Goal: Check status: Check status

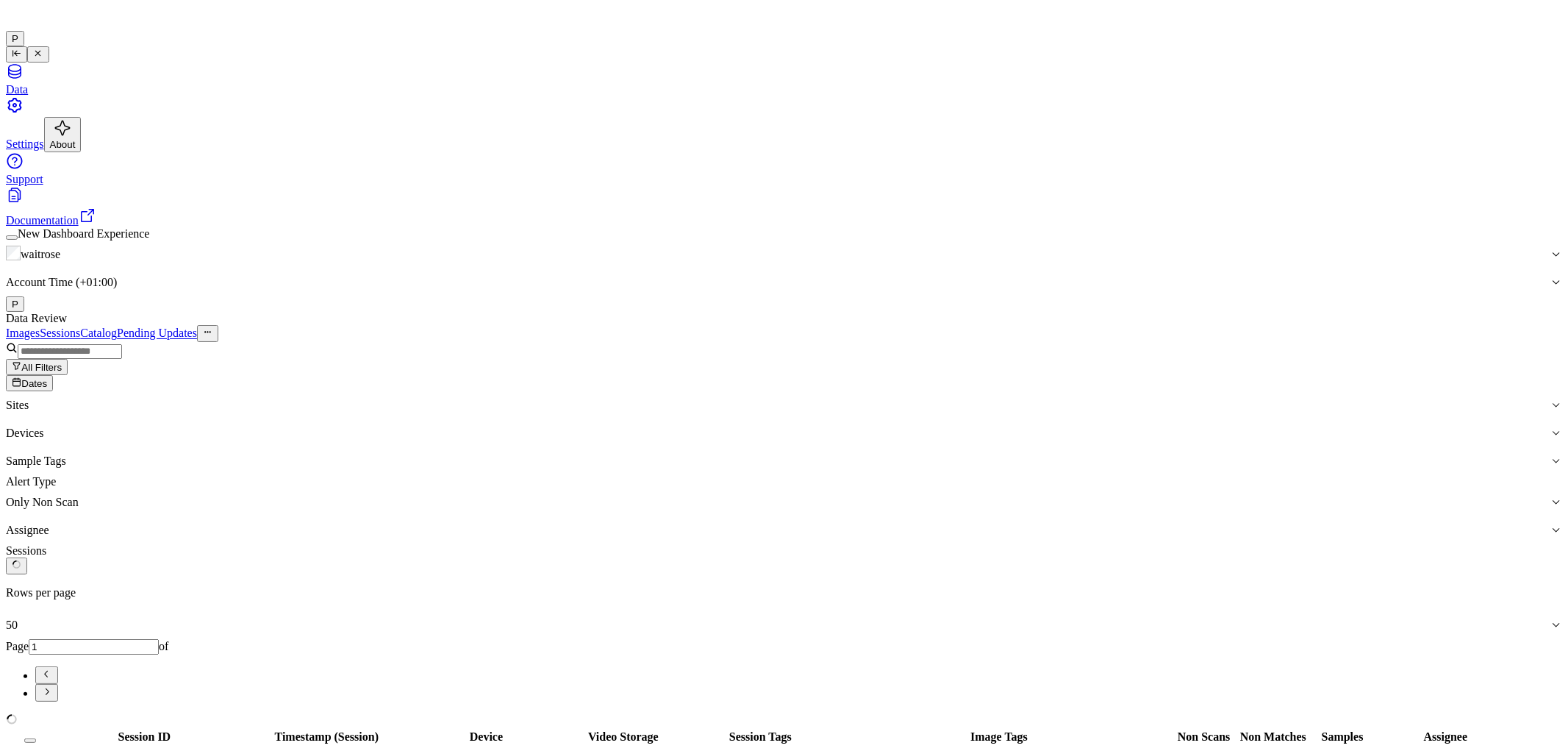
click at [47, 378] on span "Dates" at bounding box center [34, 383] width 26 height 11
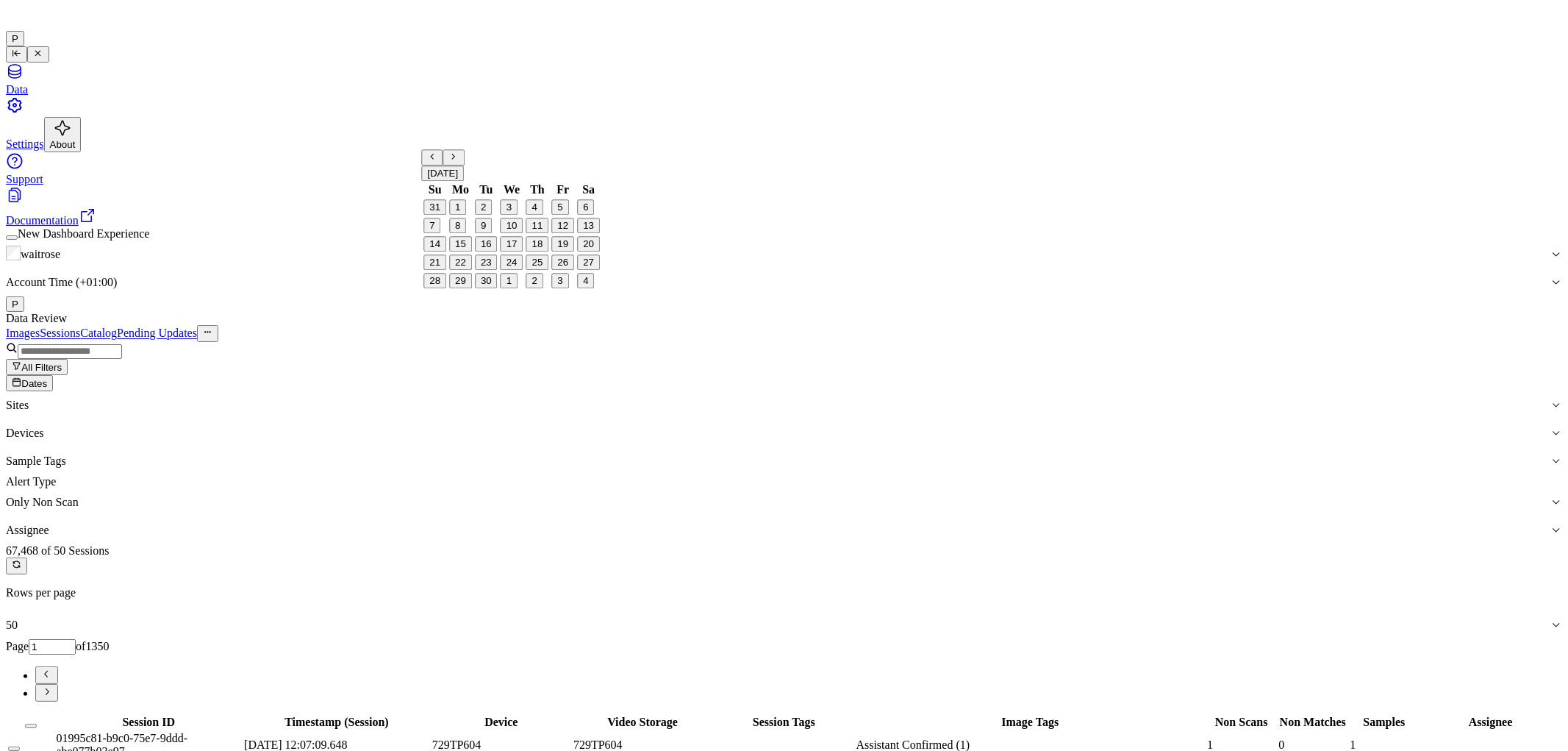
click at [542, 252] on button "18" at bounding box center [538, 245] width 23 height 15
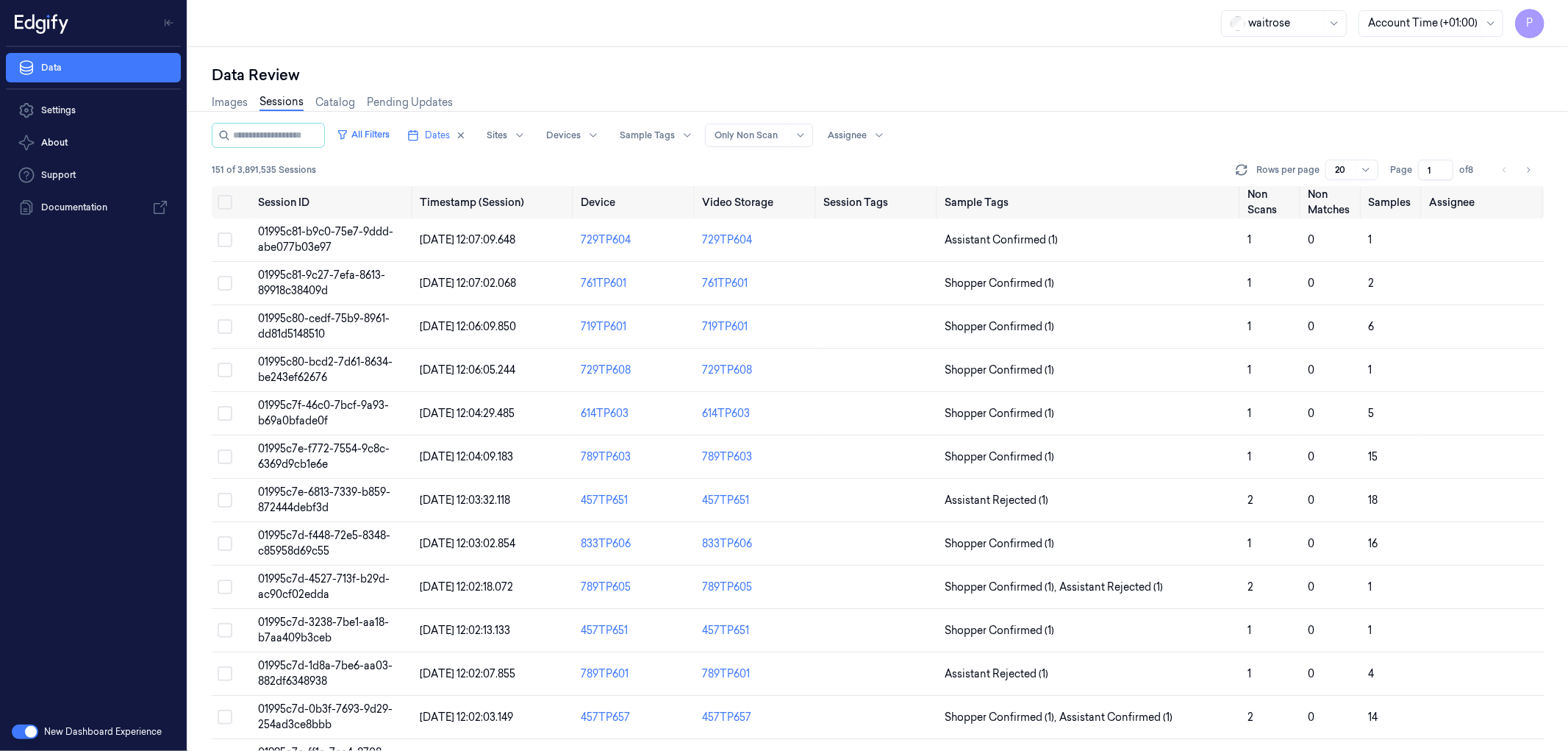
click at [826, 60] on div "Data Review Images Sessions Catalog Pending Updates All Filters Dates Sites Dev…" at bounding box center [878, 399] width 1380 height 704
click at [318, 274] on span "01995c81-9c27-7efa-8613-89918c38409d" at bounding box center [322, 283] width 128 height 29
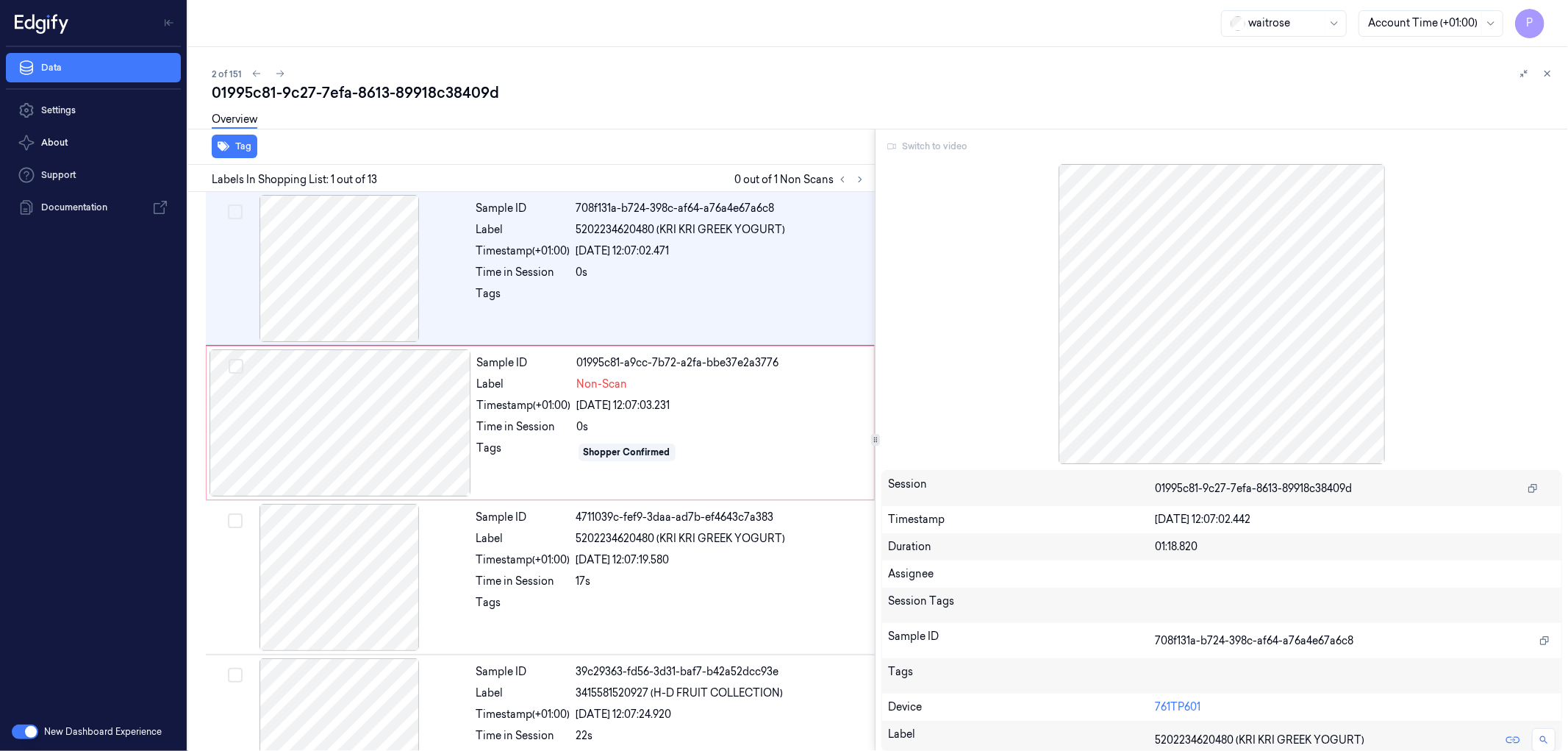
click at [894, 146] on div "Switch to video" at bounding box center [1221, 146] width 681 height 23
click at [925, 151] on div "Switch to video" at bounding box center [1221, 146] width 681 height 23
click at [929, 151] on div "Switch to video" at bounding box center [1221, 146] width 681 height 23
click at [1553, 72] on icon at bounding box center [1547, 73] width 11 height 11
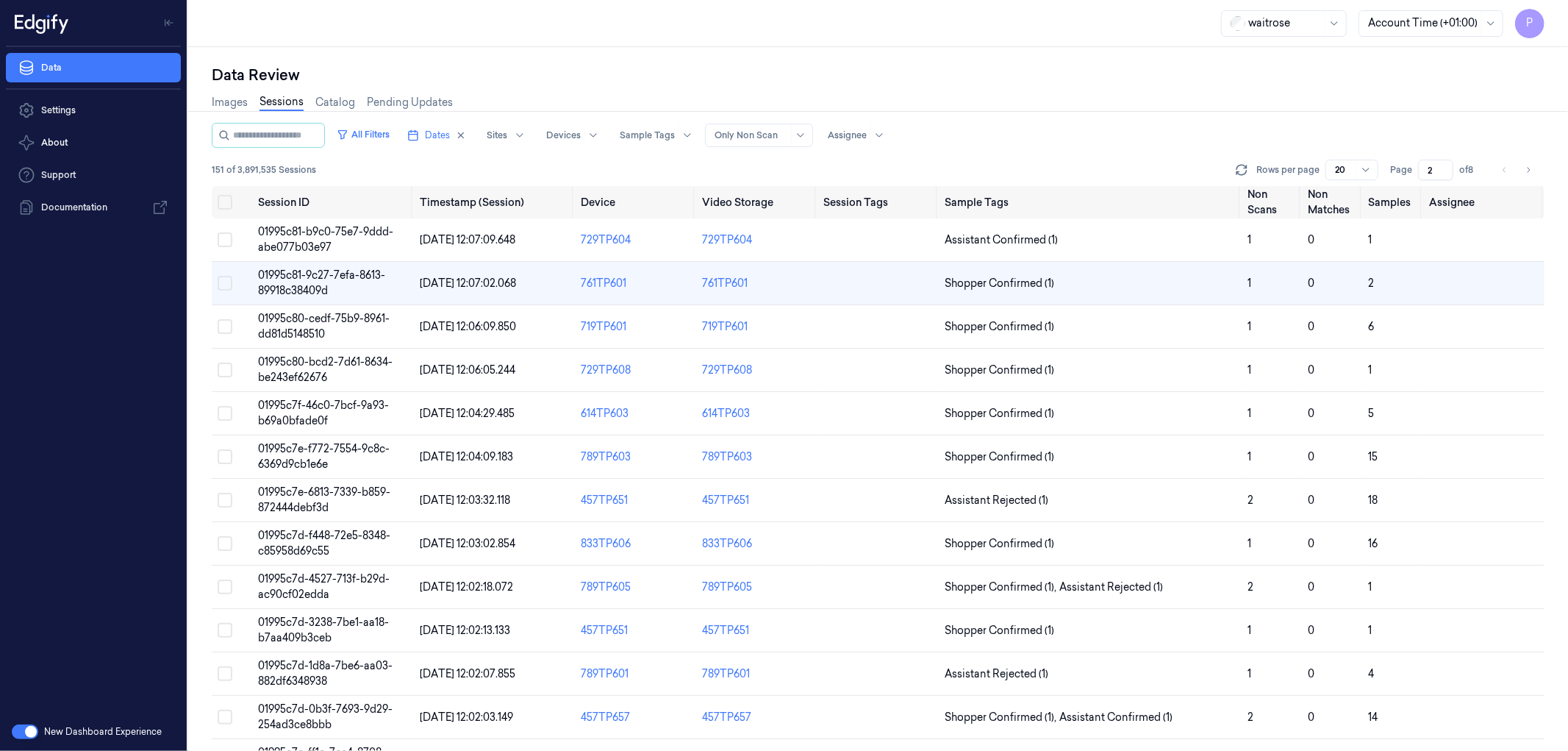
click at [1445, 167] on input "2" at bounding box center [1436, 169] width 36 height 20
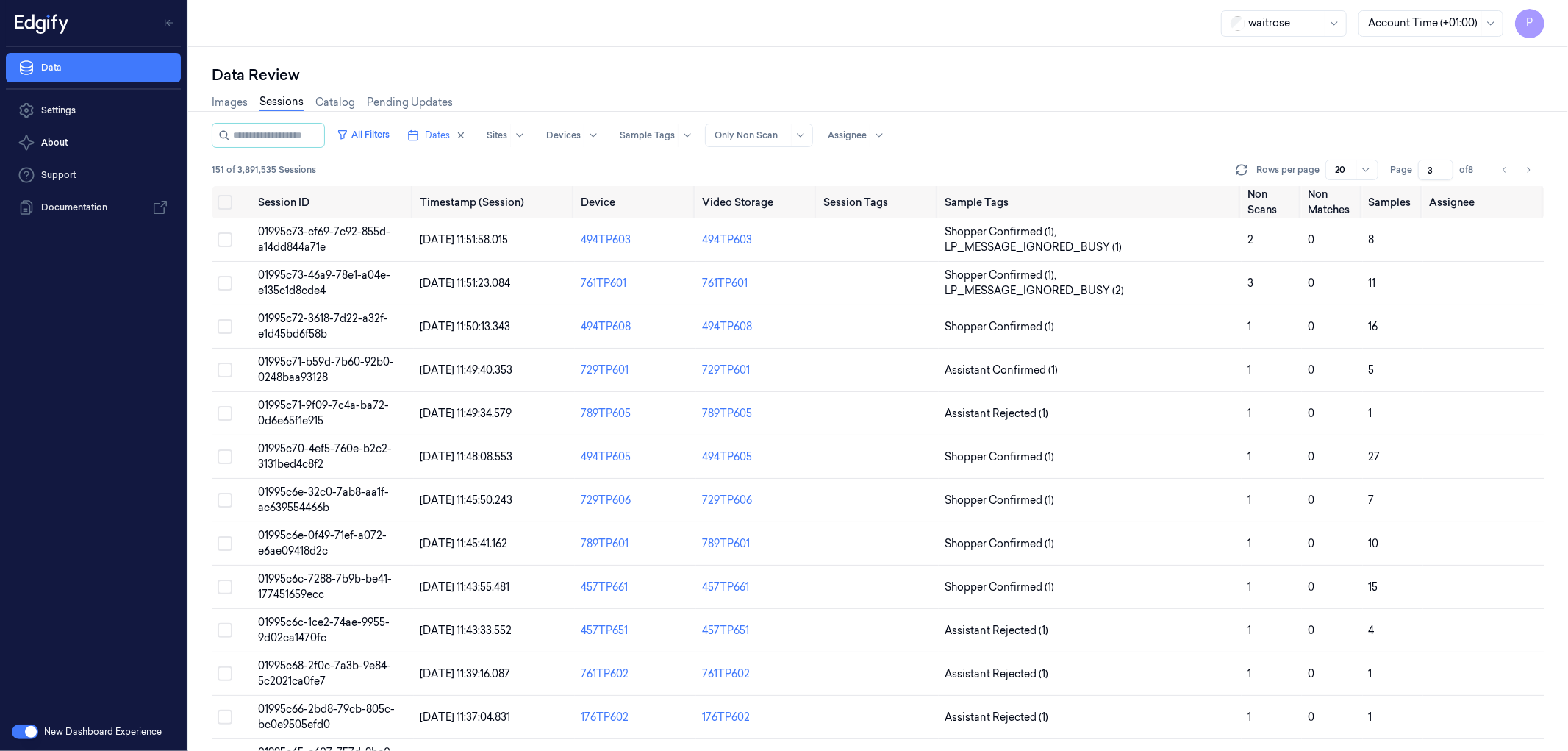
click at [1445, 167] on input "3" at bounding box center [1436, 169] width 36 height 20
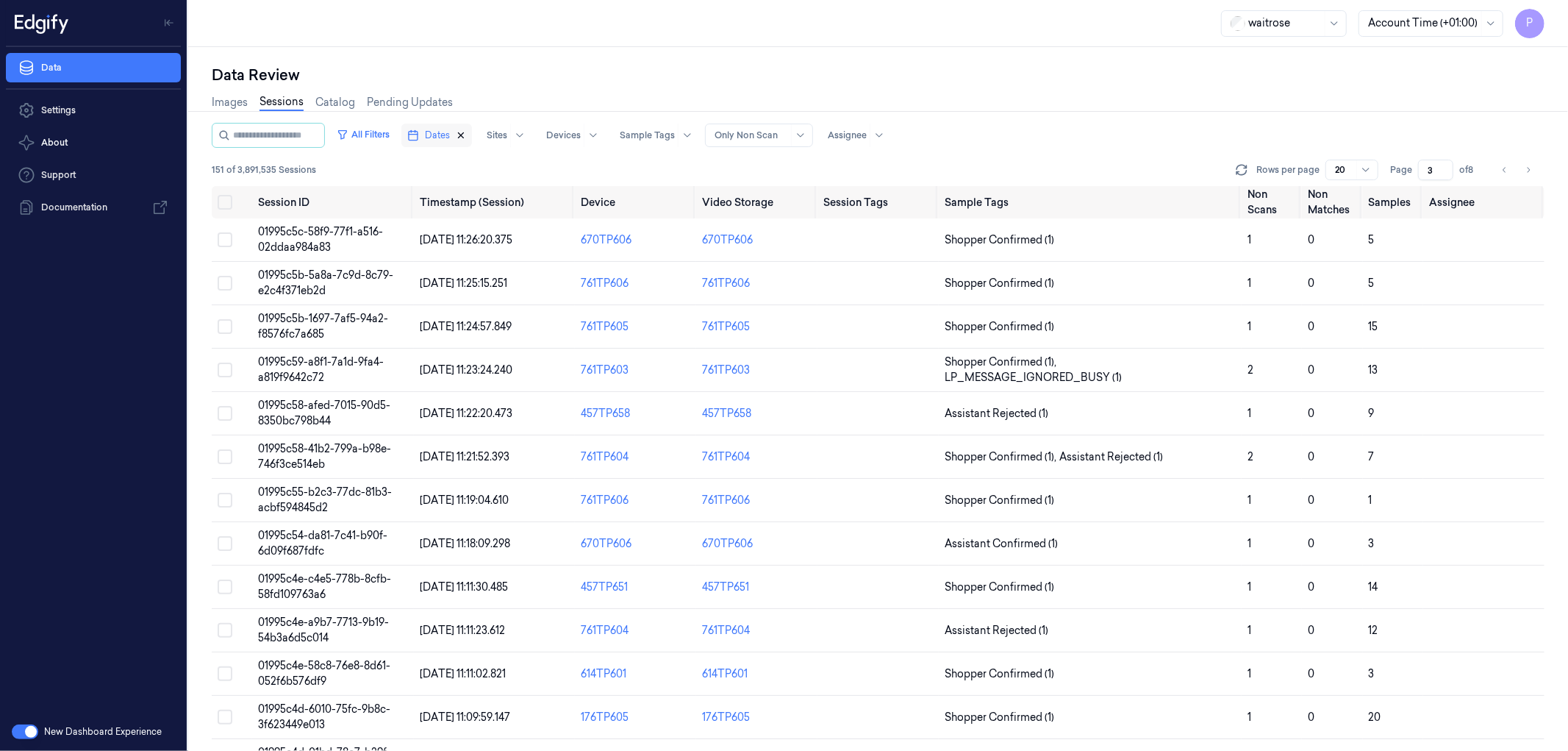
click at [466, 135] on icon "button" at bounding box center [461, 135] width 11 height 11
type input "1"
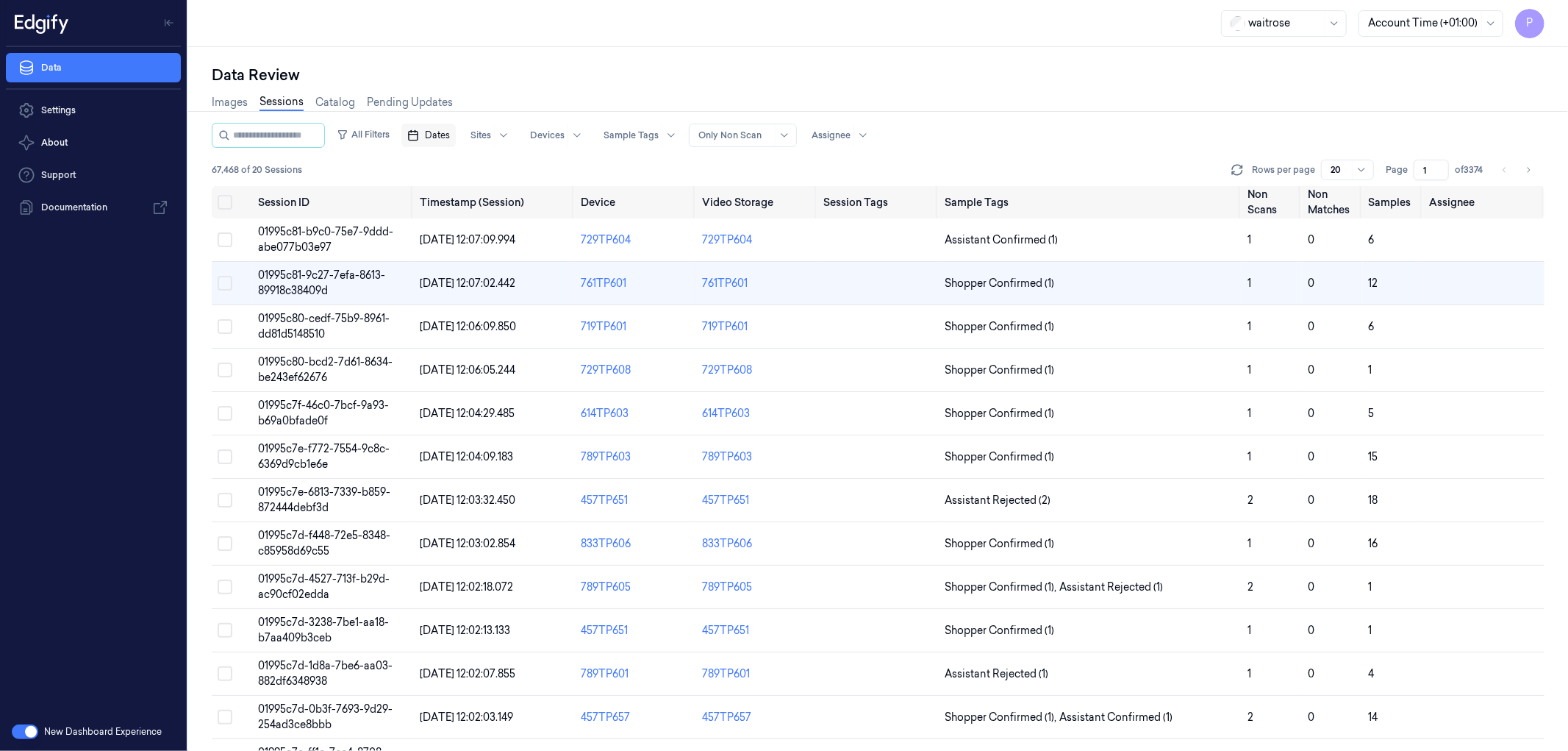
click at [450, 135] on span "Dates" at bounding box center [438, 135] width 25 height 14
click at [511, 278] on button "17" at bounding box center [513, 282] width 23 height 23
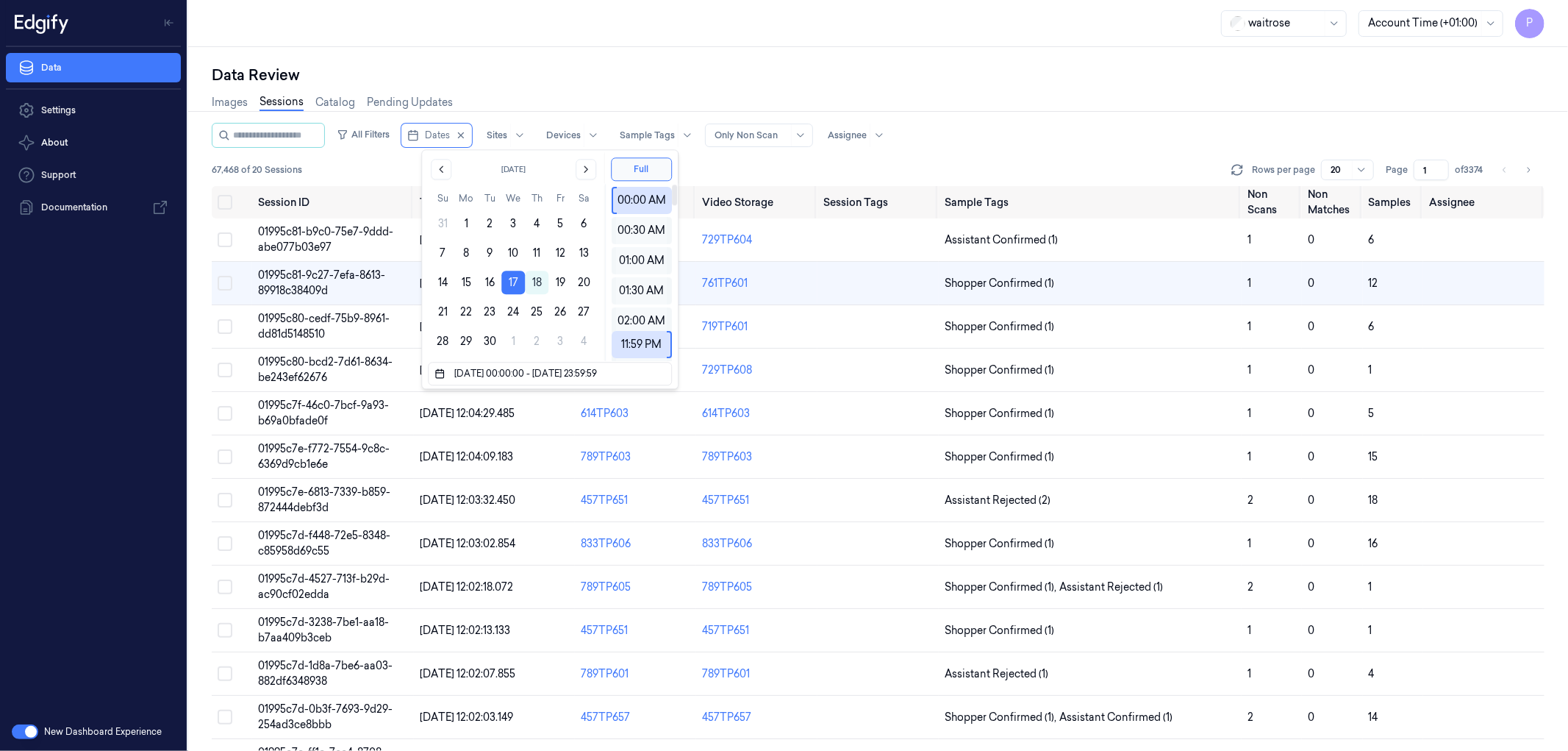
click at [901, 86] on div "Images Sessions Catalog Pending Updates" at bounding box center [878, 103] width 1333 height 38
